Goal: Task Accomplishment & Management: Manage account settings

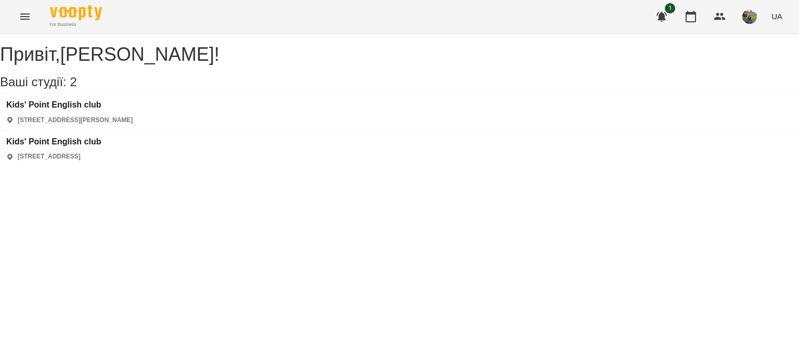
click at [98, 125] on div "Kids' Point English club [STREET_ADDRESS][PERSON_NAME]" at bounding box center [69, 112] width 126 height 24
click at [114, 110] on h3 "Kids' Point English club" at bounding box center [69, 104] width 126 height 9
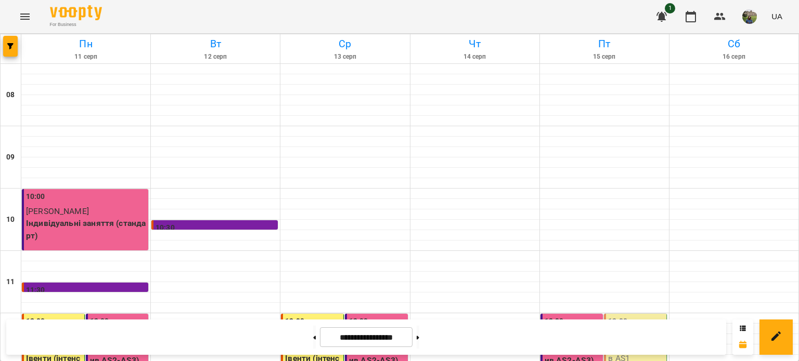
scroll to position [162, 0]
click at [608, 316] on div "12:00" at bounding box center [617, 328] width 19 height 24
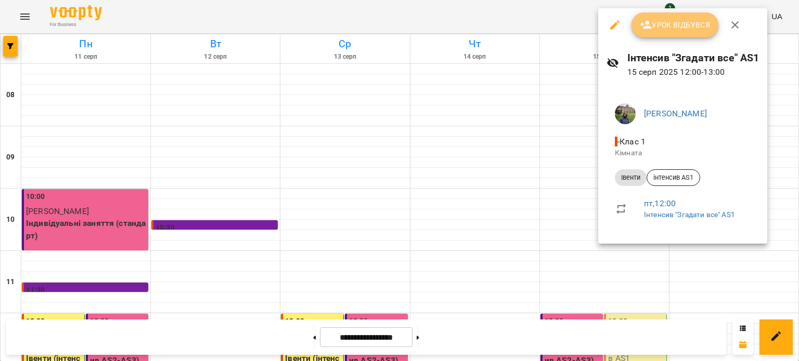
click at [647, 22] on icon "button" at bounding box center [645, 25] width 11 height 8
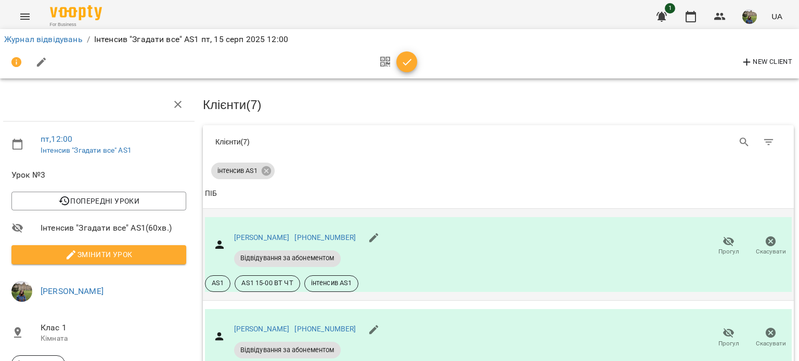
scroll to position [89, 1]
click at [408, 64] on icon "button" at bounding box center [407, 62] width 12 height 12
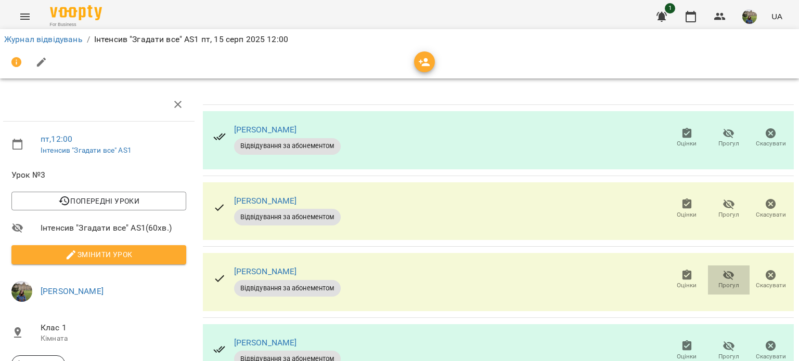
click at [728, 269] on span "Прогул" at bounding box center [729, 279] width 30 height 21
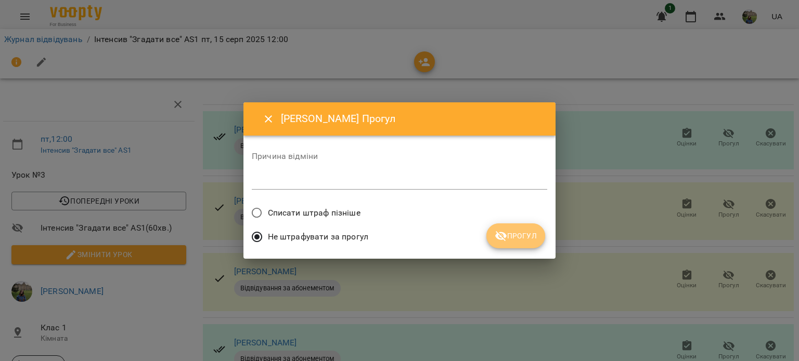
click at [513, 241] on span "Прогул" at bounding box center [516, 236] width 42 height 12
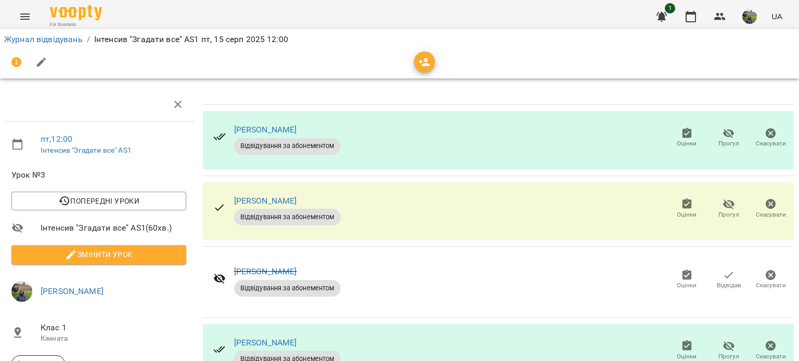
scroll to position [0, 1]
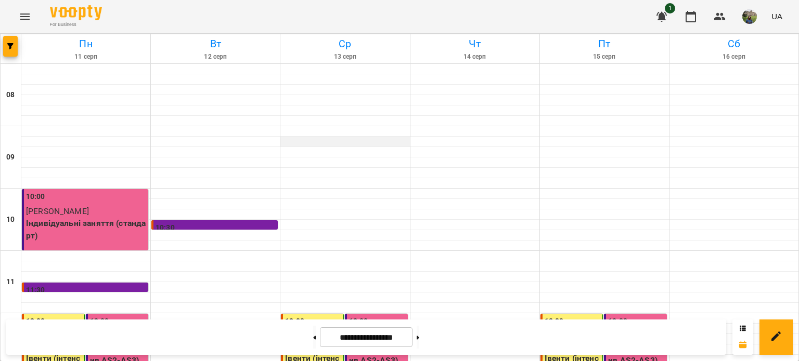
scroll to position [498, 0]
click at [419, 335] on button at bounding box center [418, 337] width 3 height 23
type input "**********"
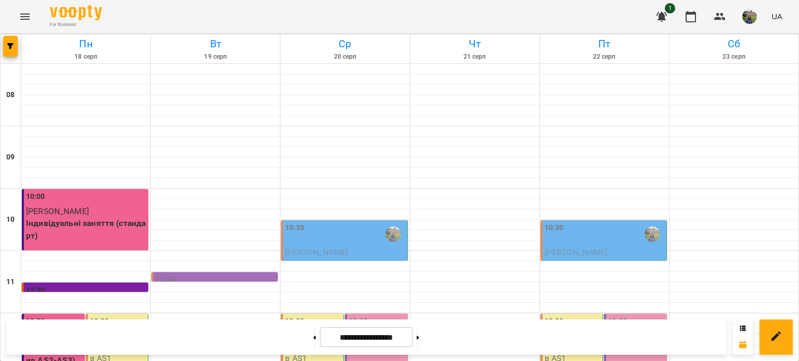
scroll to position [115, 0]
click at [112, 316] on div "12:00" at bounding box center [118, 328] width 56 height 24
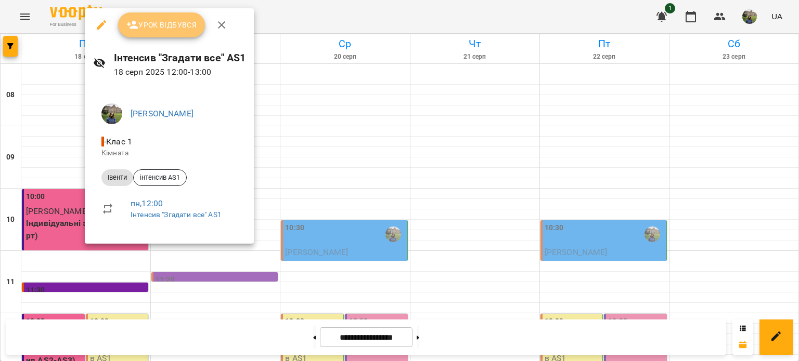
click at [179, 15] on button "Урок відбувся" at bounding box center [161, 24] width 87 height 25
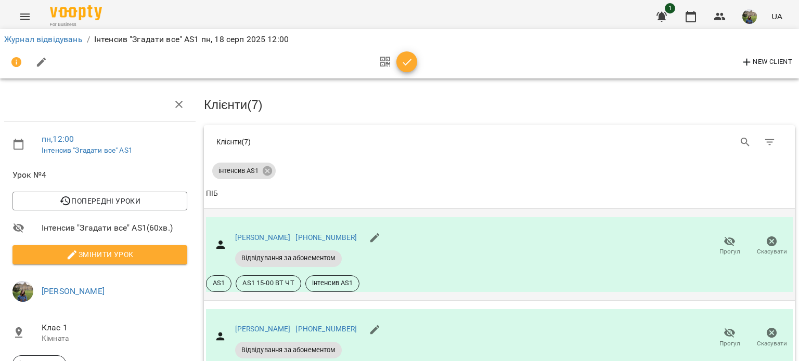
scroll to position [64, 0]
click at [403, 63] on icon "button" at bounding box center [407, 62] width 9 height 7
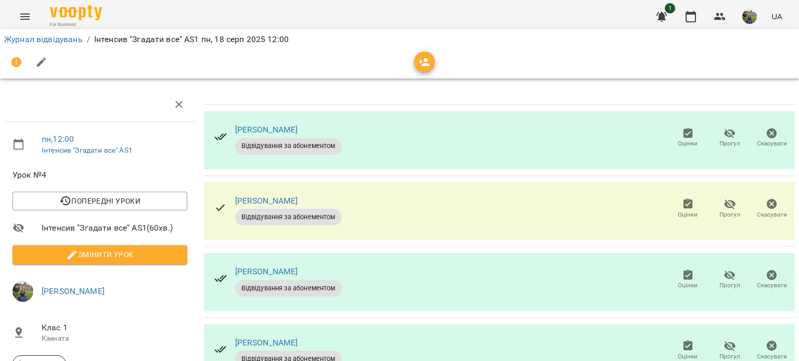
scroll to position [0, 0]
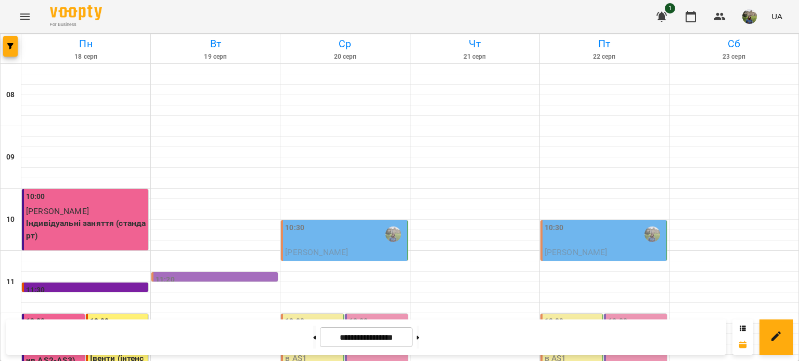
scroll to position [498, 0]
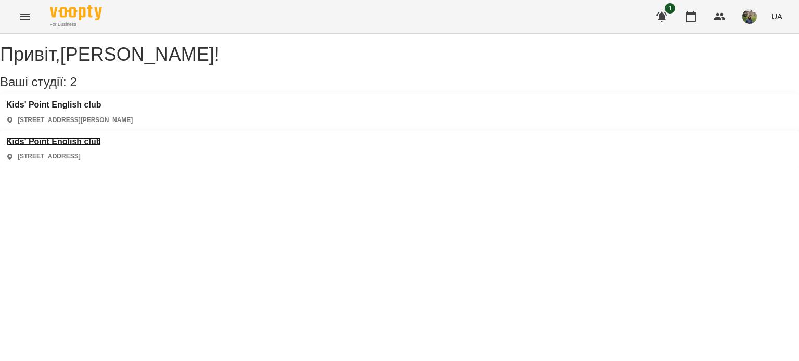
click at [101, 137] on h3 "Kids' Point English club" at bounding box center [53, 141] width 95 height 9
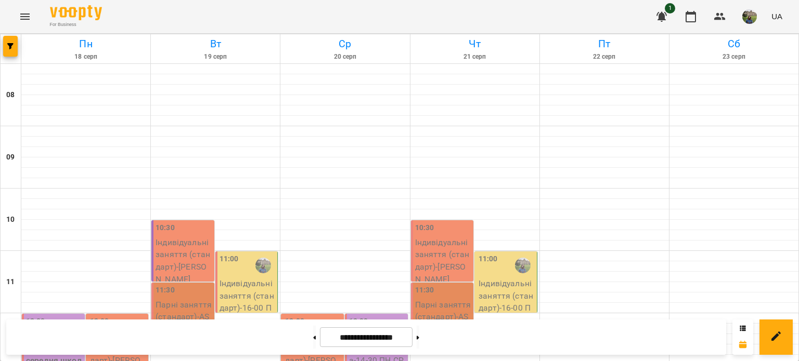
scroll to position [277, 0]
click at [313, 337] on icon at bounding box center [314, 338] width 3 height 4
type input "**********"
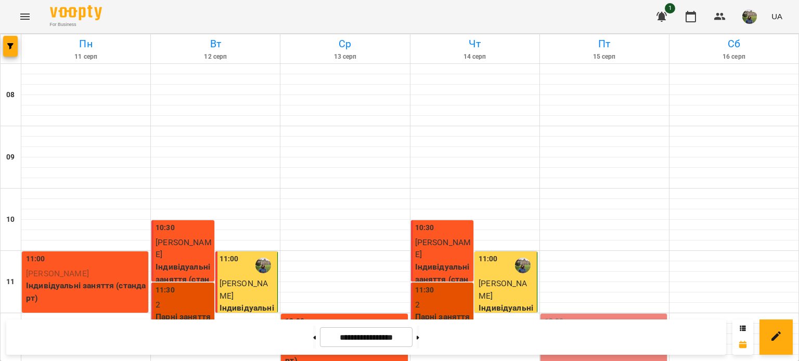
scroll to position [498, 0]
